Goal: Information Seeking & Learning: Learn about a topic

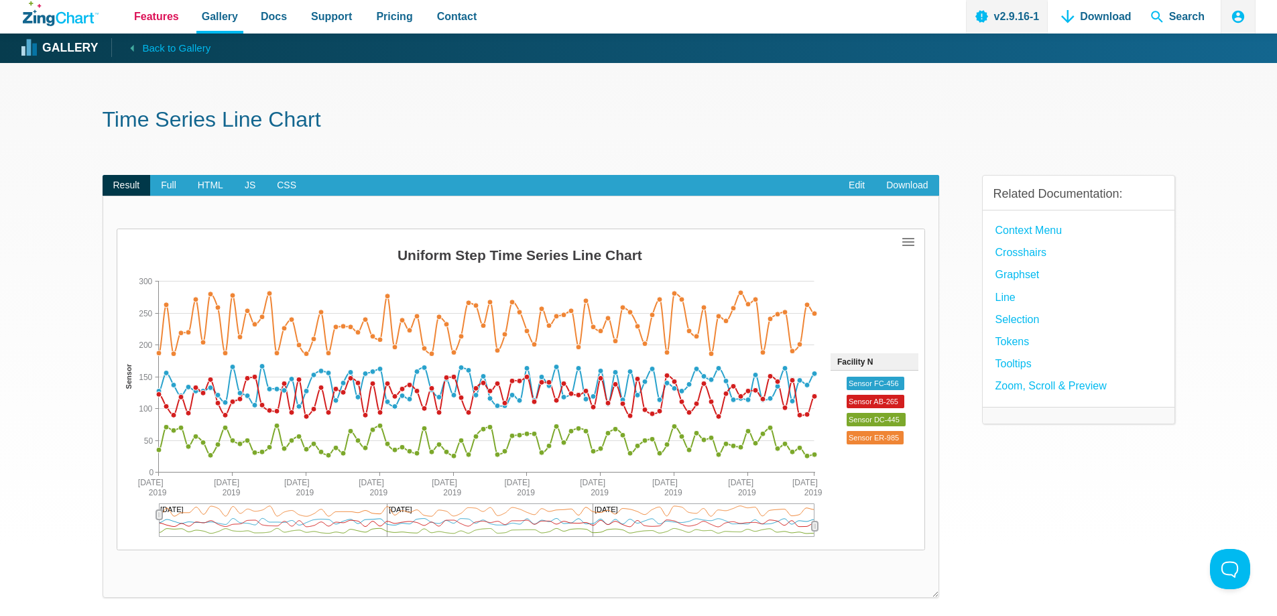
click at [156, 15] on span "Features" at bounding box center [156, 16] width 45 height 18
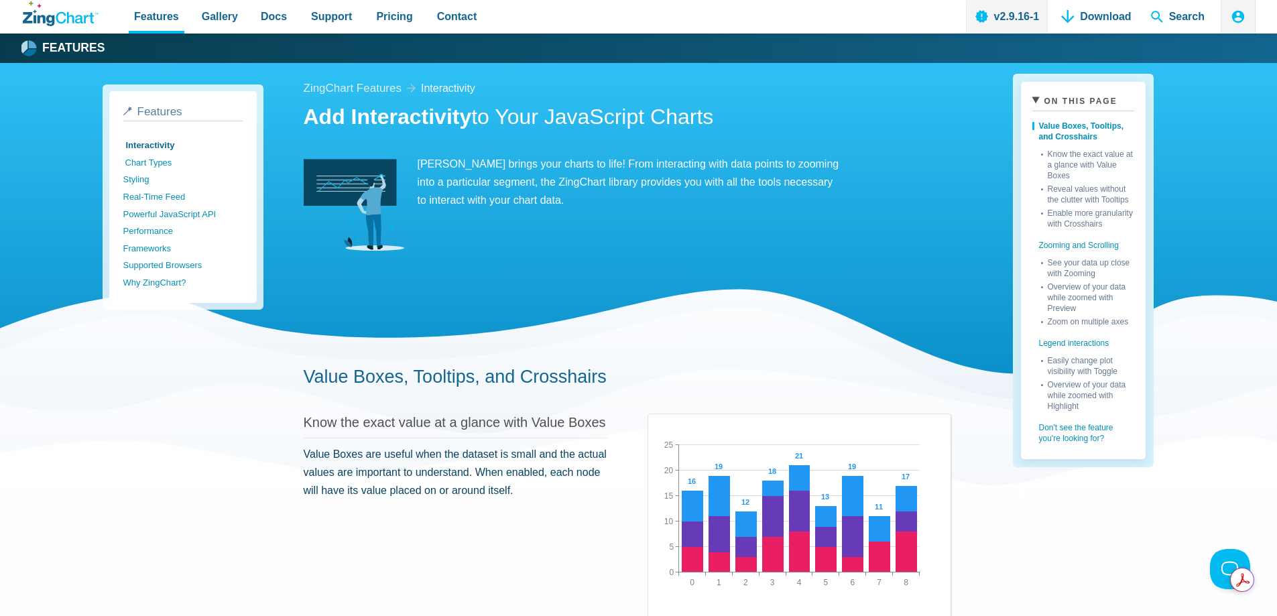
click at [146, 162] on link "Chart Types" at bounding box center [184, 162] width 119 height 17
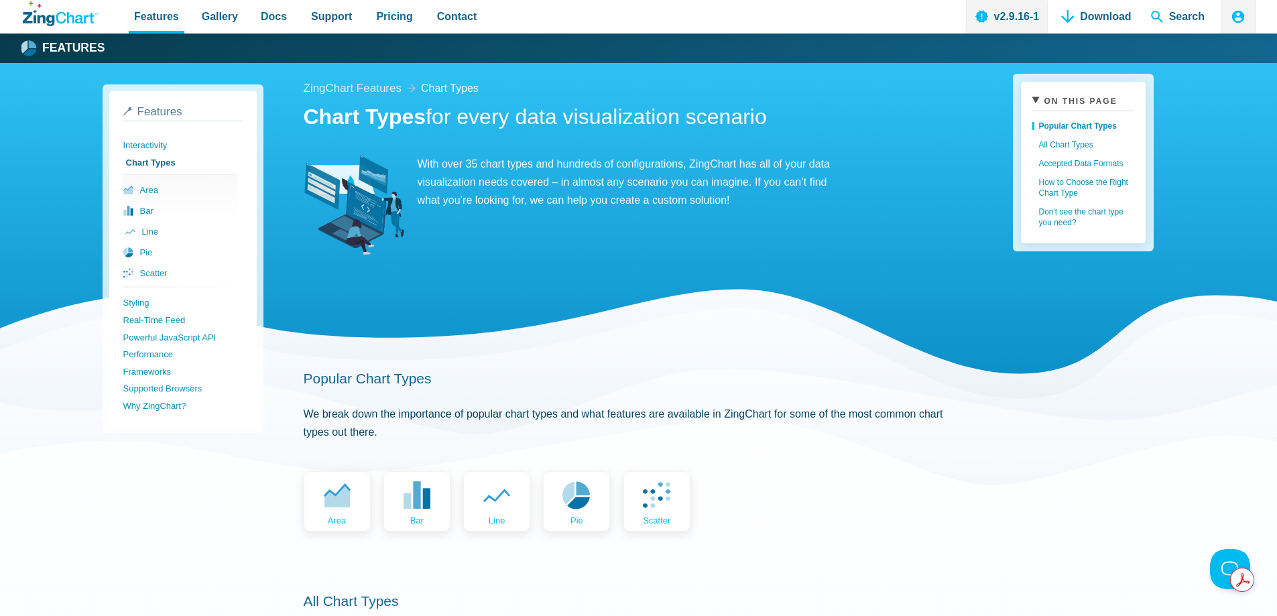
click at [149, 231] on link "line" at bounding box center [182, 231] width 114 height 21
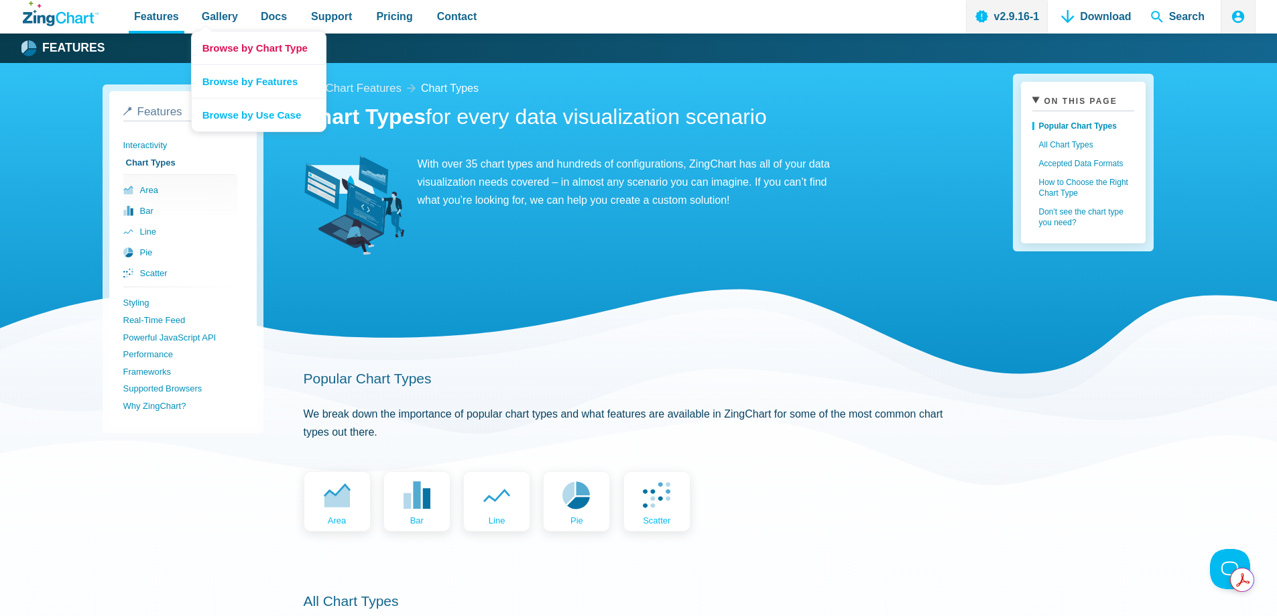
click at [238, 47] on link "Browse by Chart Type" at bounding box center [259, 48] width 134 height 33
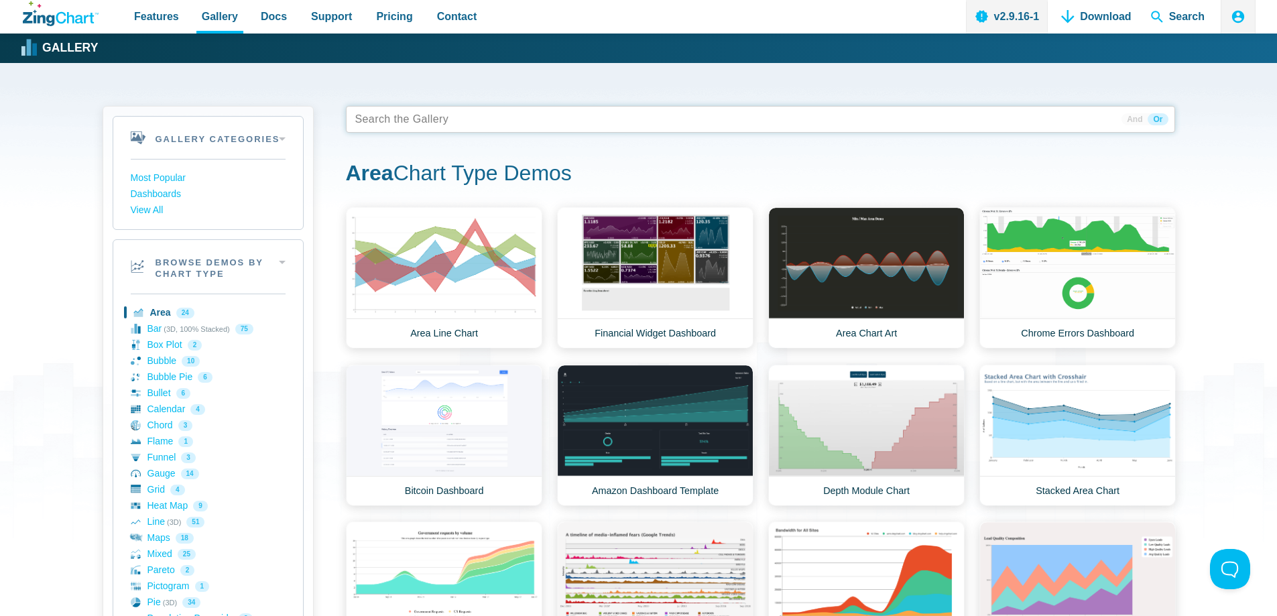
click at [603, 123] on tags "App Content" at bounding box center [760, 119] width 829 height 27
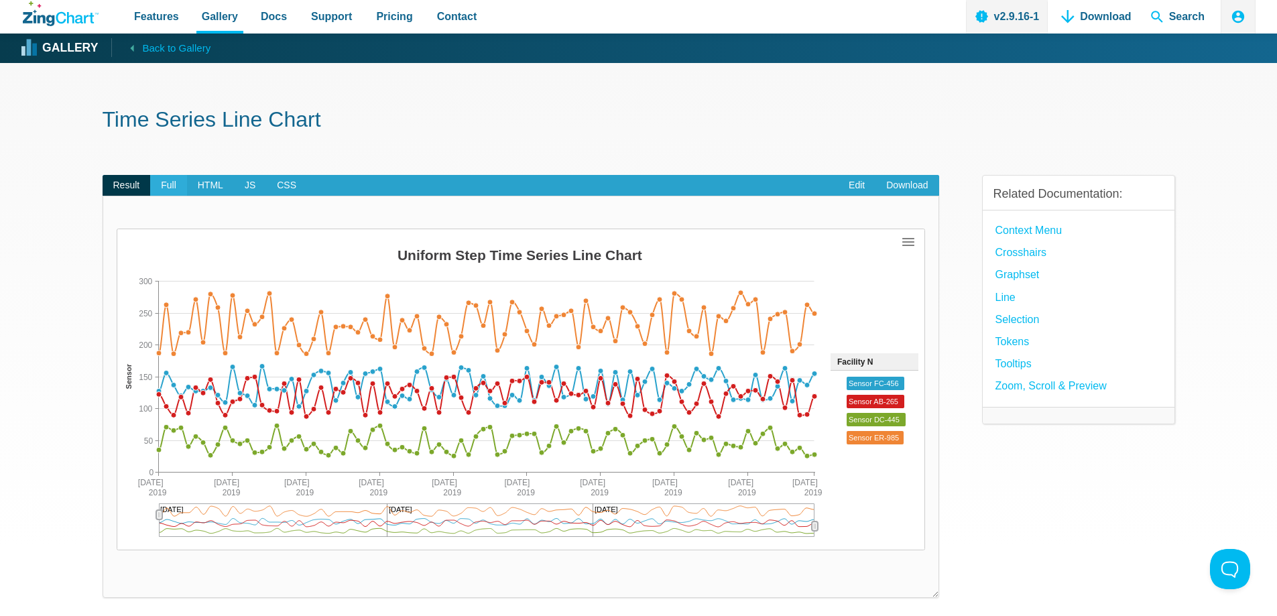
click at [164, 188] on span "Full" at bounding box center [168, 185] width 37 height 21
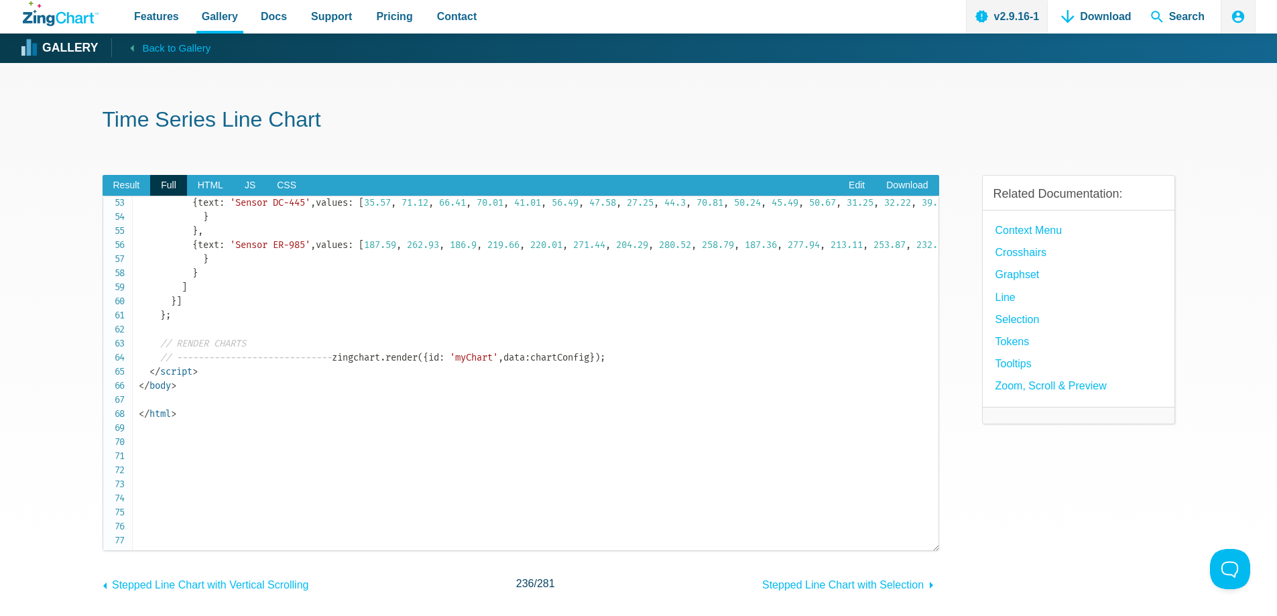
scroll to position [402, 0]
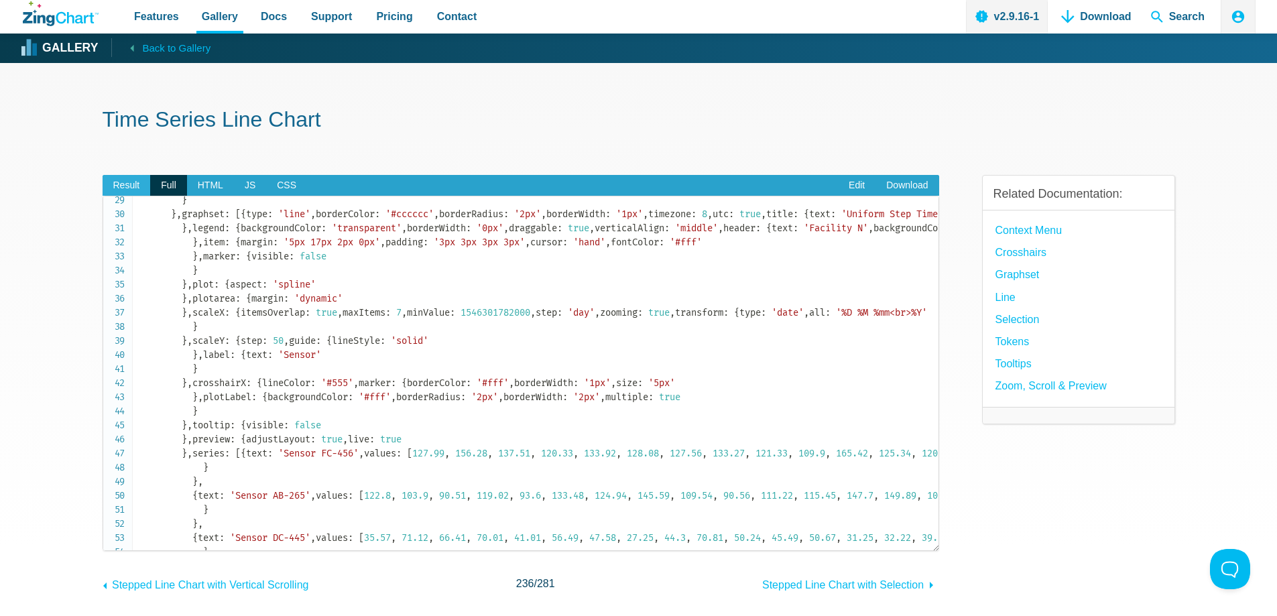
click at [110, 183] on span "Result" at bounding box center [127, 185] width 48 height 21
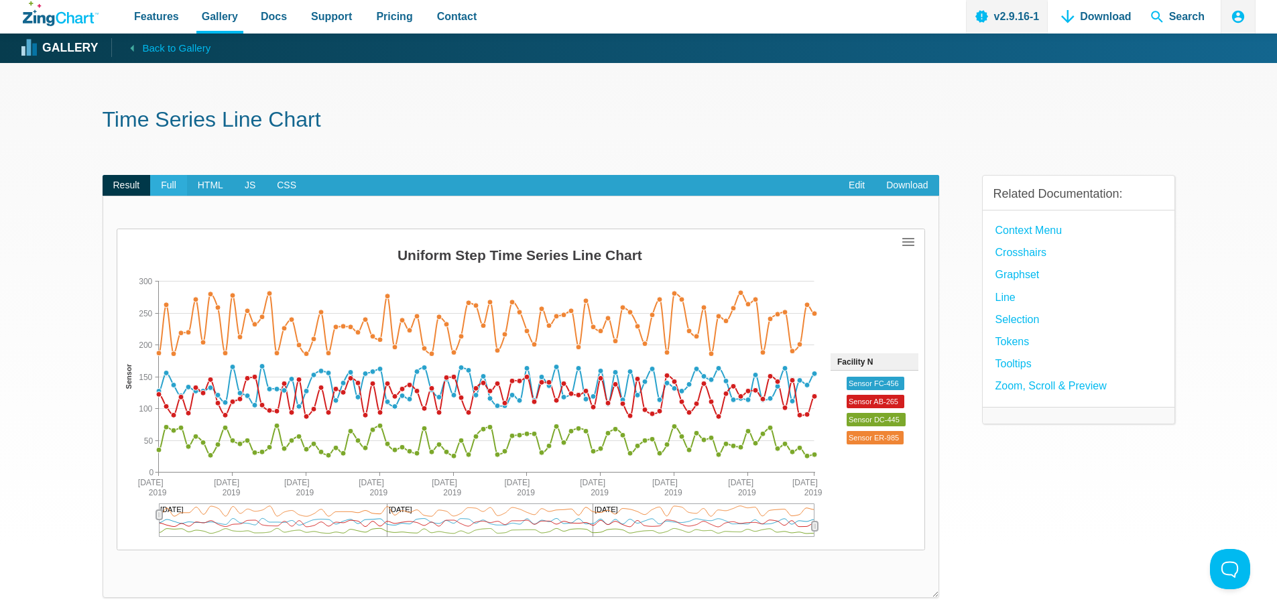
click at [164, 190] on span "Full" at bounding box center [168, 185] width 37 height 21
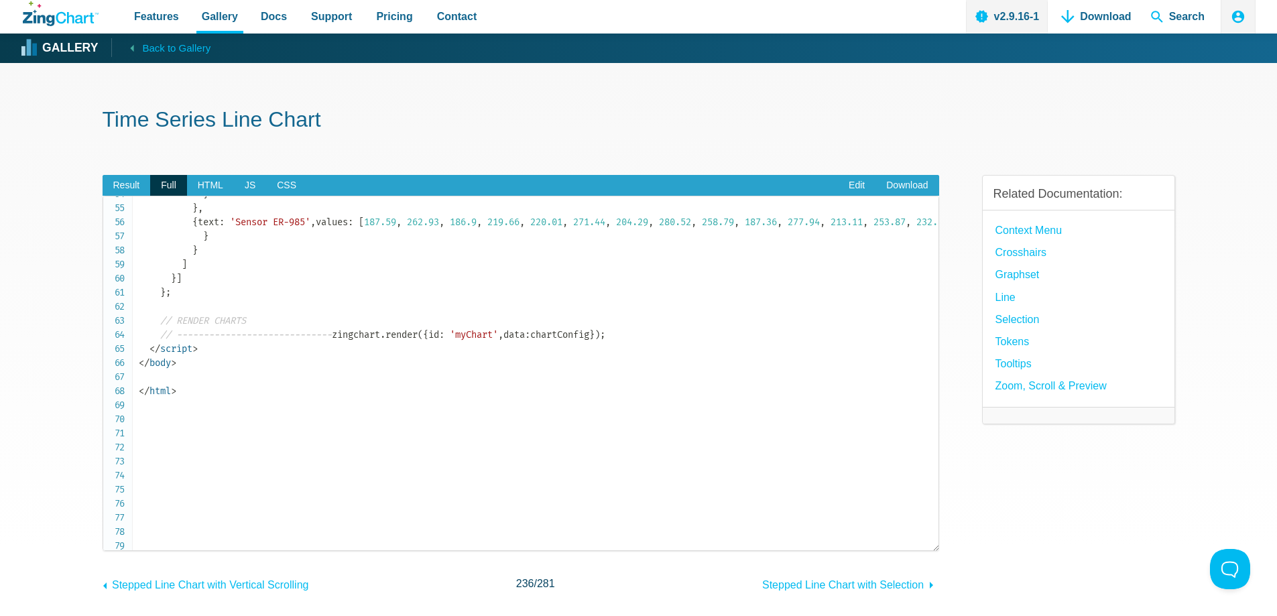
scroll to position [738, 0]
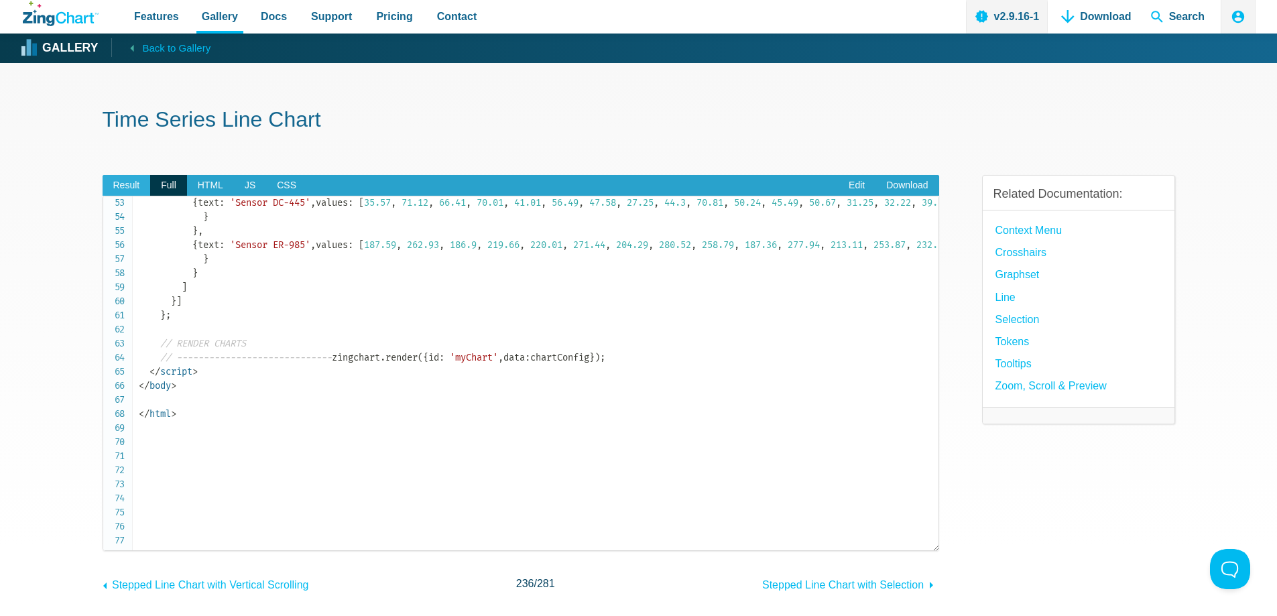
click at [125, 187] on span "Result" at bounding box center [127, 185] width 48 height 21
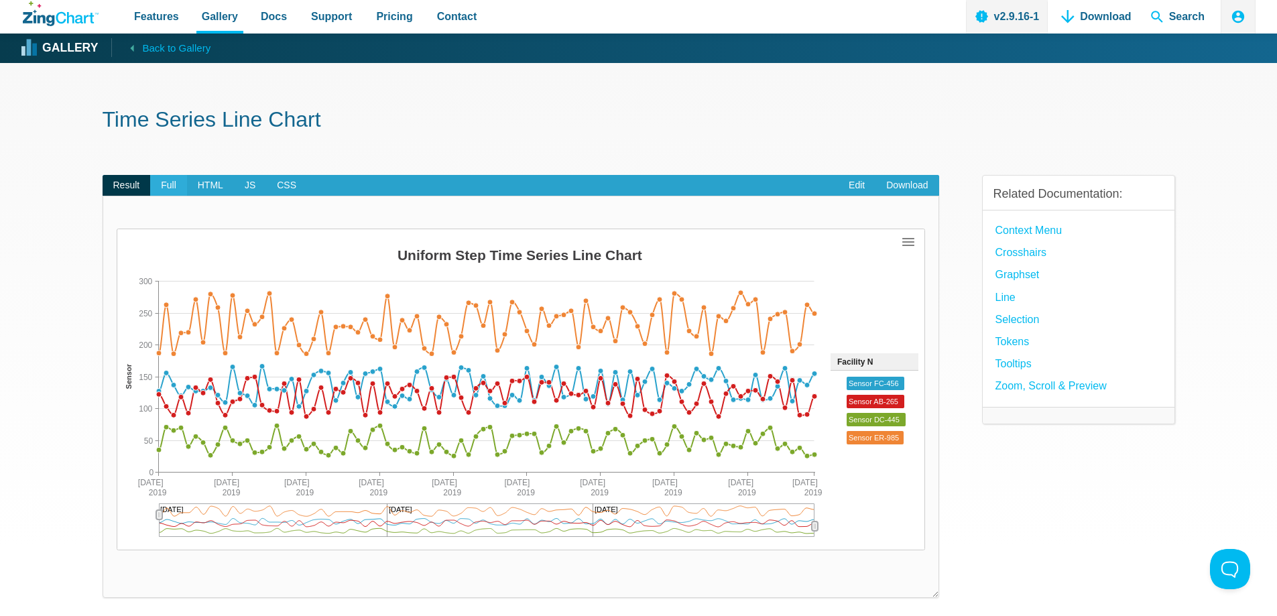
click at [172, 177] on span "Full" at bounding box center [168, 185] width 37 height 21
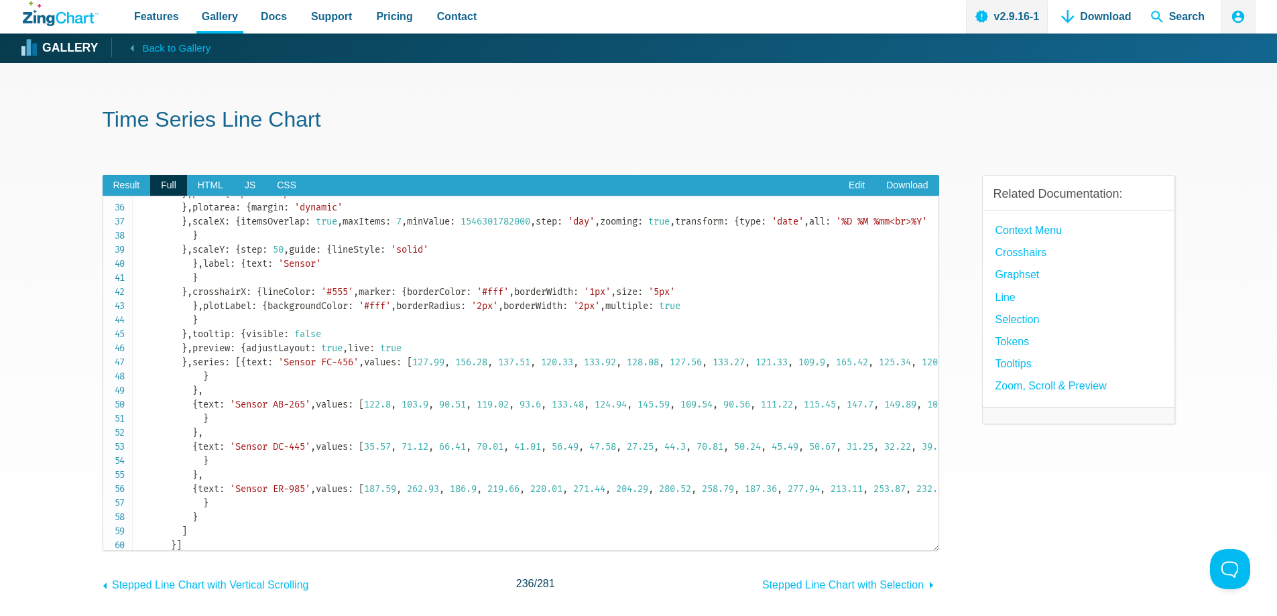
scroll to position [536, 0]
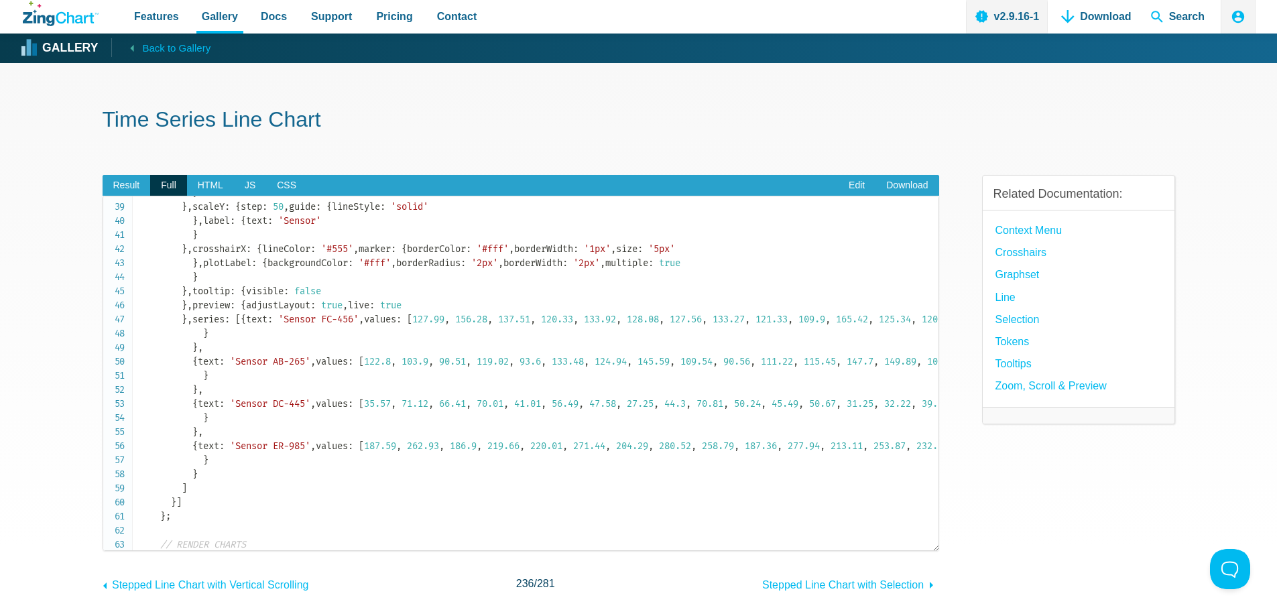
click at [702, 86] on span "8" at bounding box center [704, 79] width 5 height 11
click at [852, 180] on link "Edit" at bounding box center [857, 185] width 38 height 21
